Goal: Information Seeking & Learning: Learn about a topic

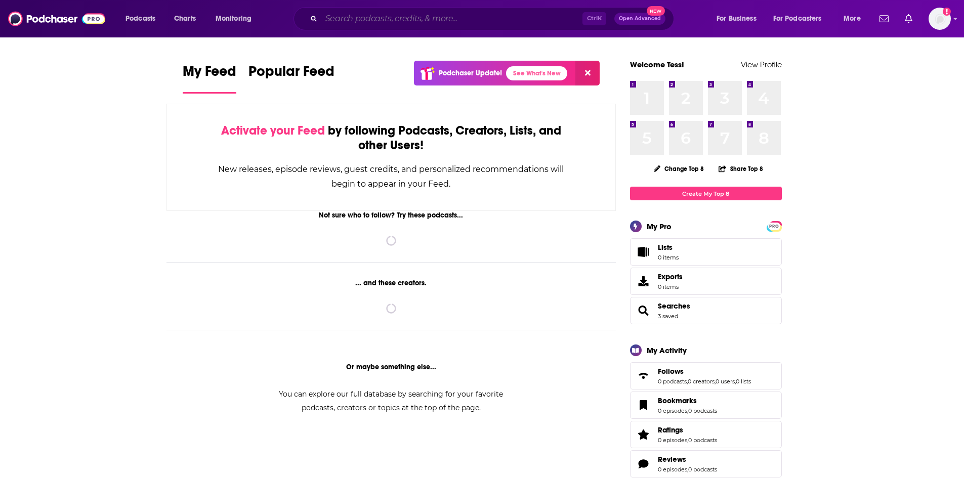
click at [382, 18] on input "Search podcasts, credits, & more..." at bounding box center [451, 19] width 261 height 16
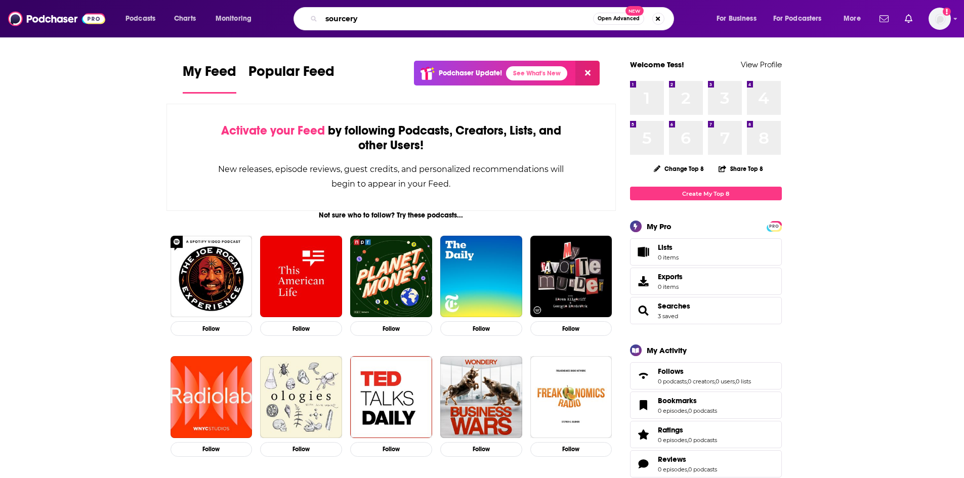
type input "sourcery"
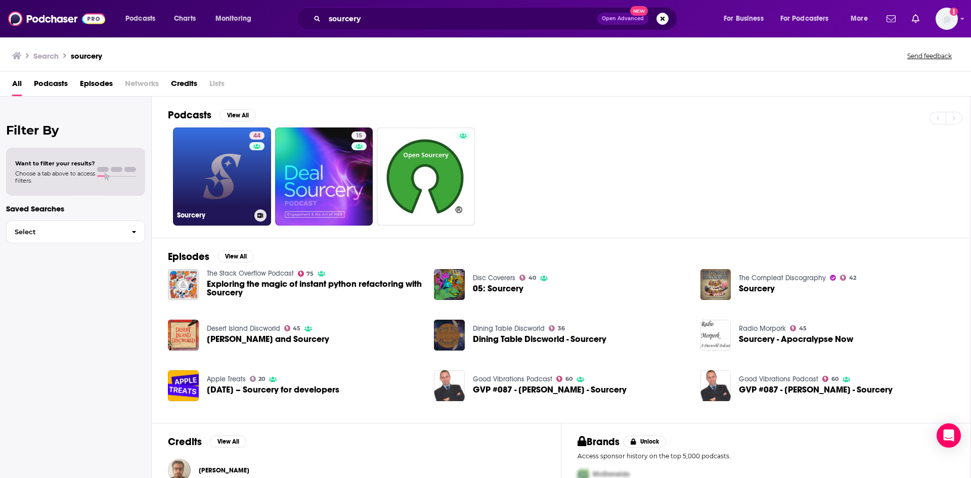
click at [214, 181] on link "44 Sourcery" at bounding box center [222, 176] width 98 height 98
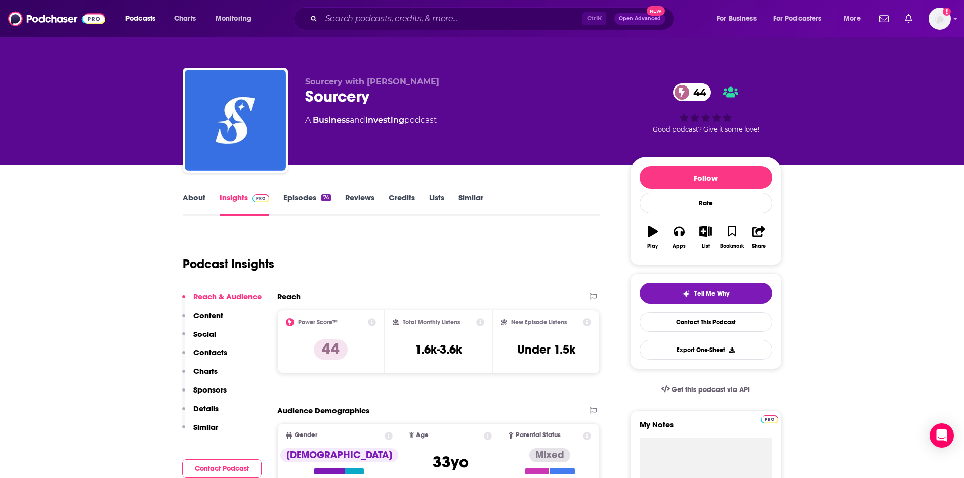
click at [474, 196] on link "Similar" at bounding box center [470, 204] width 25 height 23
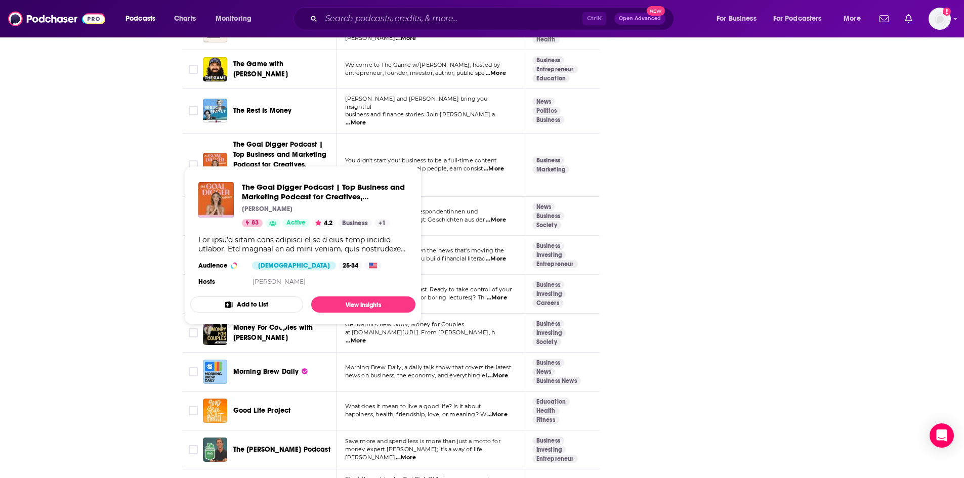
scroll to position [1922, 0]
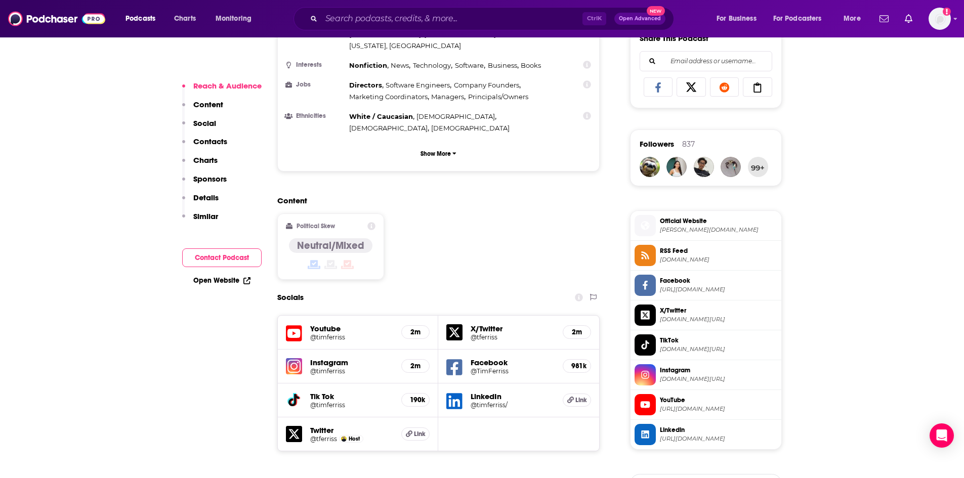
scroll to position [658, 0]
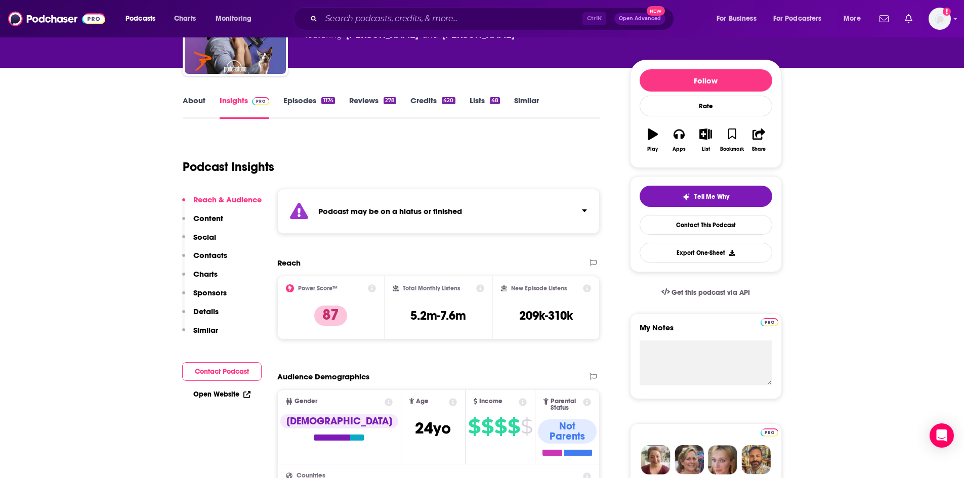
scroll to position [101, 0]
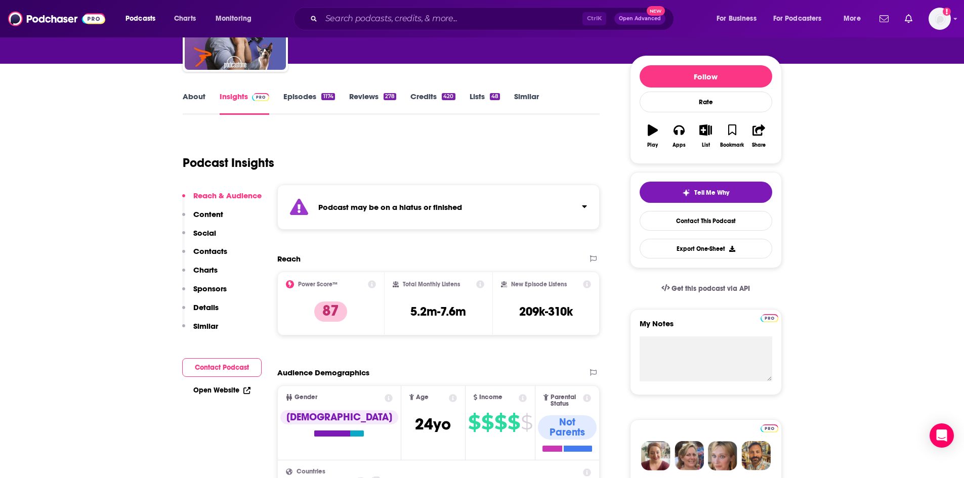
click at [299, 98] on link "Episodes 1174" at bounding box center [308, 103] width 51 height 23
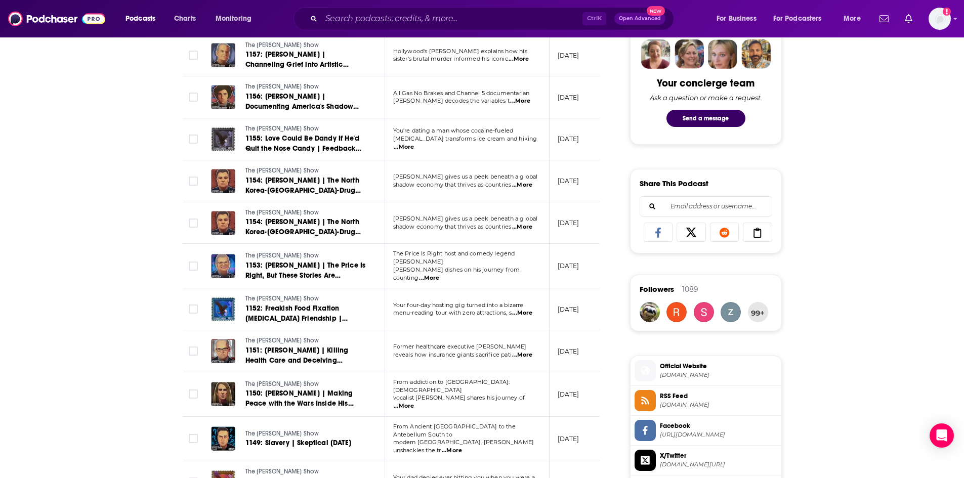
scroll to position [506, 0]
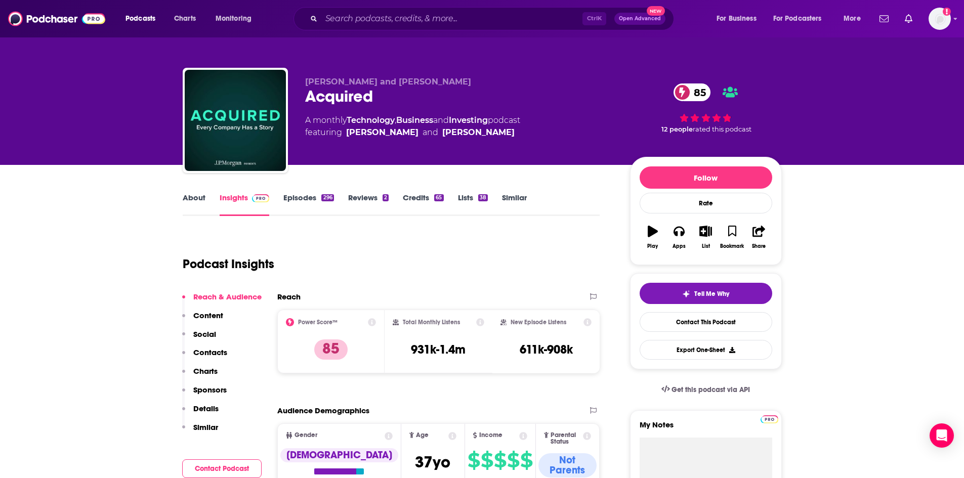
click at [294, 197] on link "Episodes 296" at bounding box center [308, 204] width 50 height 23
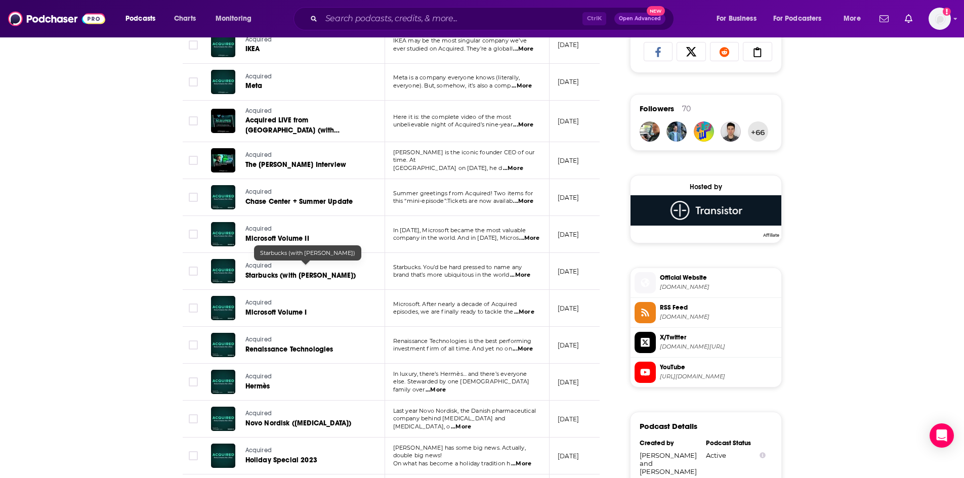
scroll to position [860, 0]
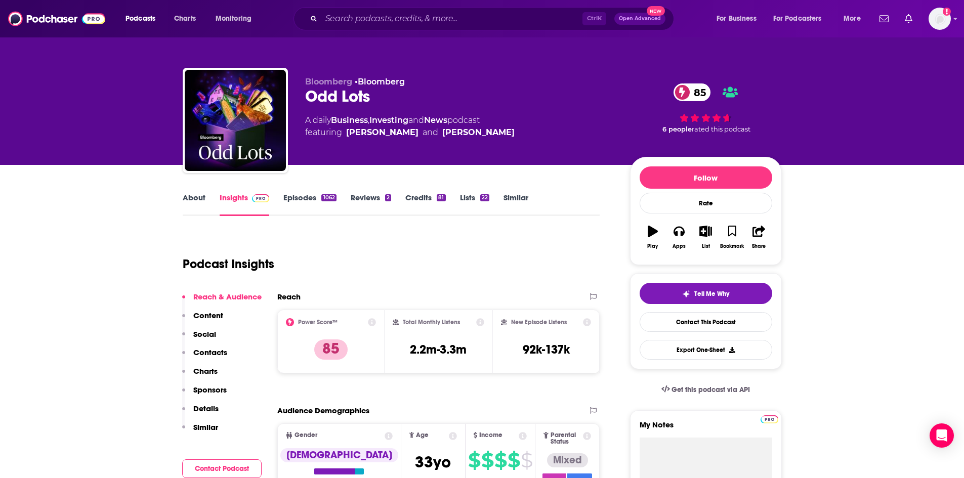
click at [316, 193] on link "Episodes 1062" at bounding box center [309, 204] width 53 height 23
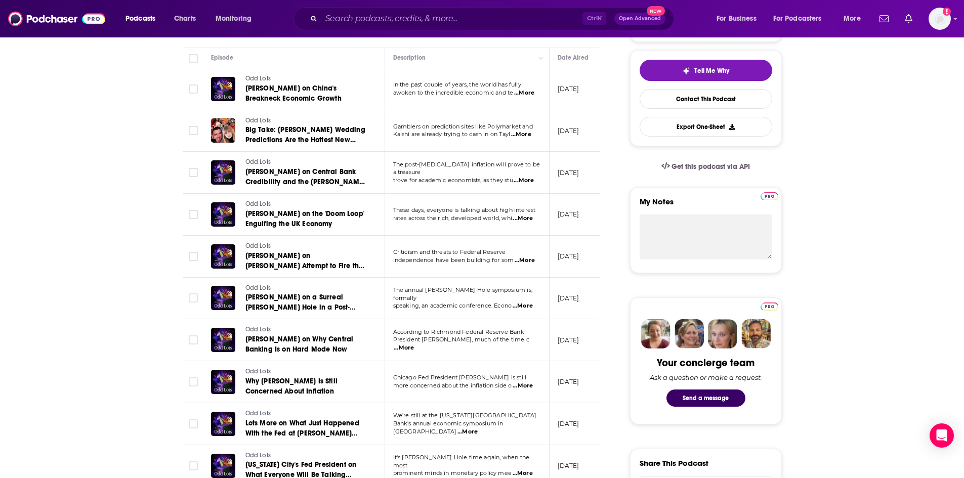
scroll to position [253, 0]
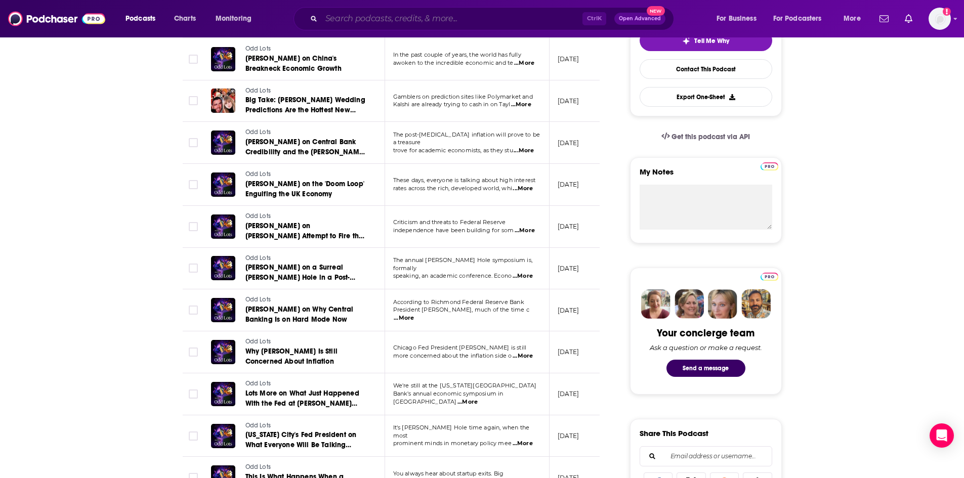
click at [480, 17] on input "Search podcasts, credits, & more..." at bounding box center [451, 19] width 261 height 16
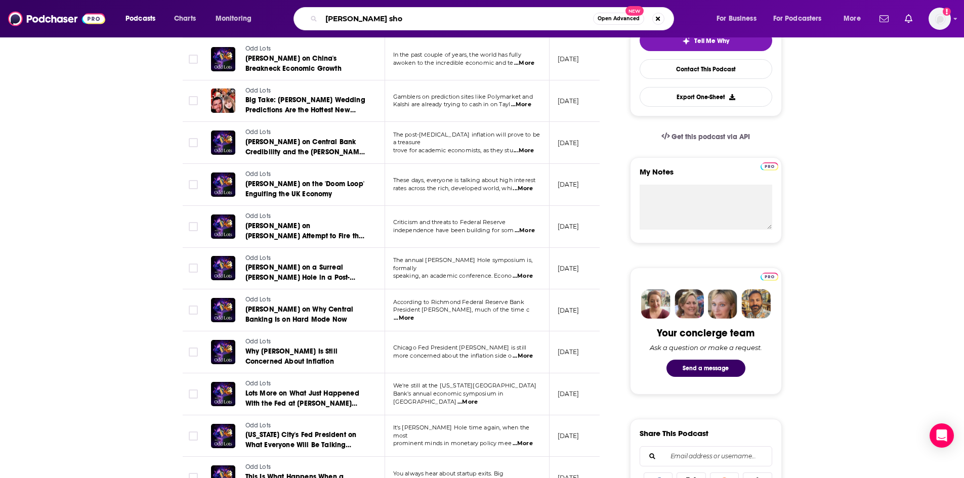
type input "[PERSON_NAME] show"
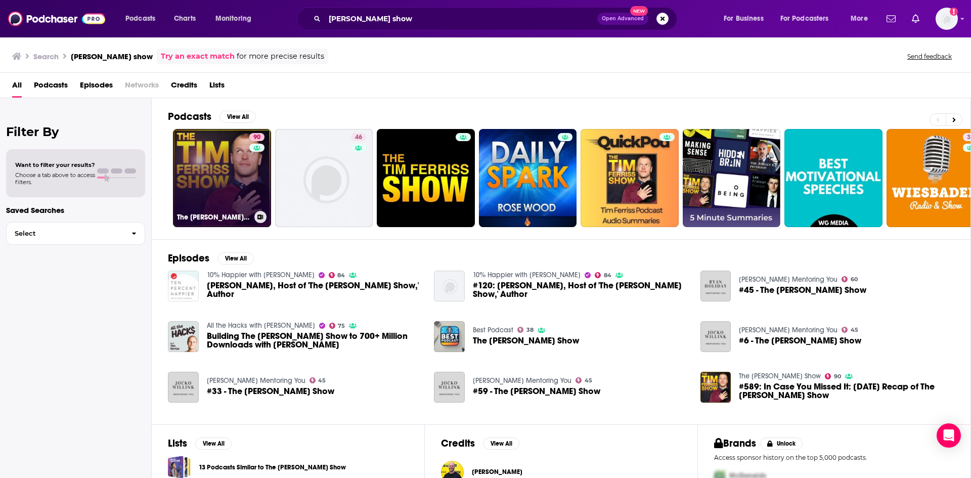
click at [213, 173] on link "90 The [PERSON_NAME] Show" at bounding box center [222, 178] width 98 height 98
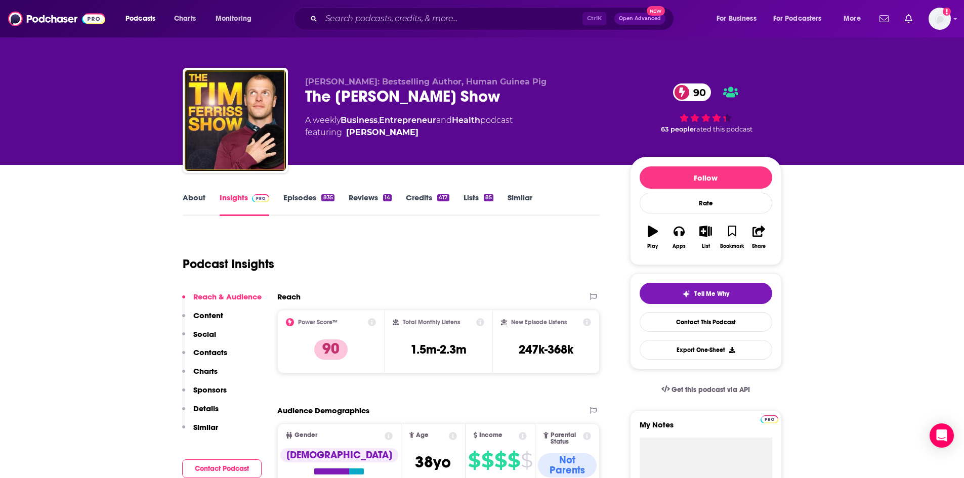
click at [299, 197] on link "Episodes 835" at bounding box center [308, 204] width 51 height 23
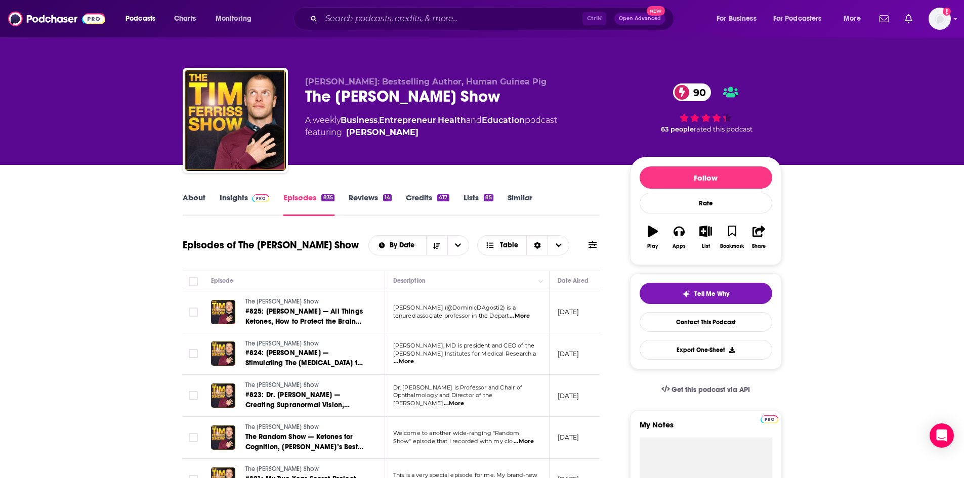
click at [201, 198] on link "About" at bounding box center [194, 204] width 23 height 23
